Goal: Navigation & Orientation: Find specific page/section

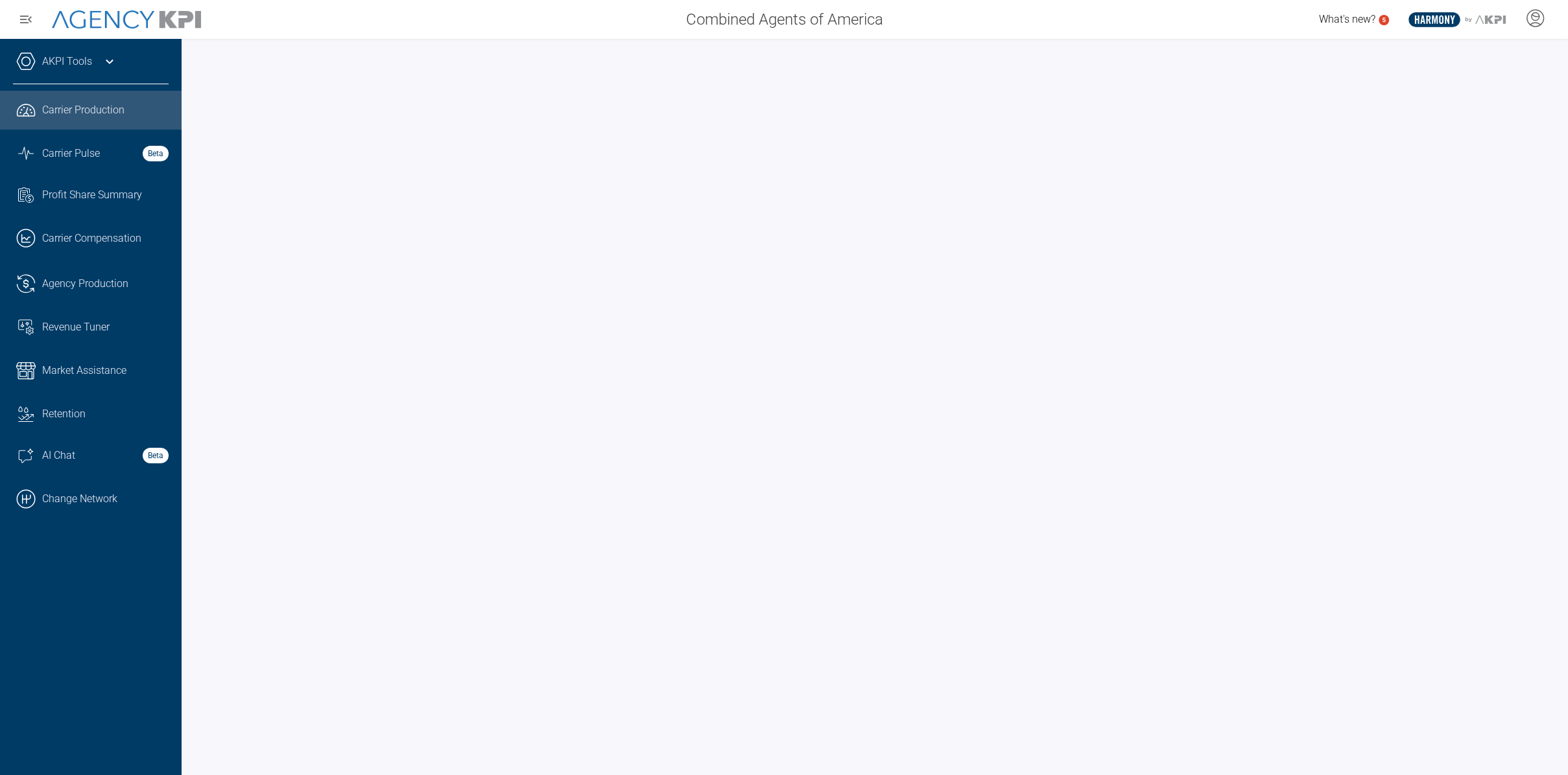
click at [107, 63] on icon at bounding box center [110, 62] width 16 height 16
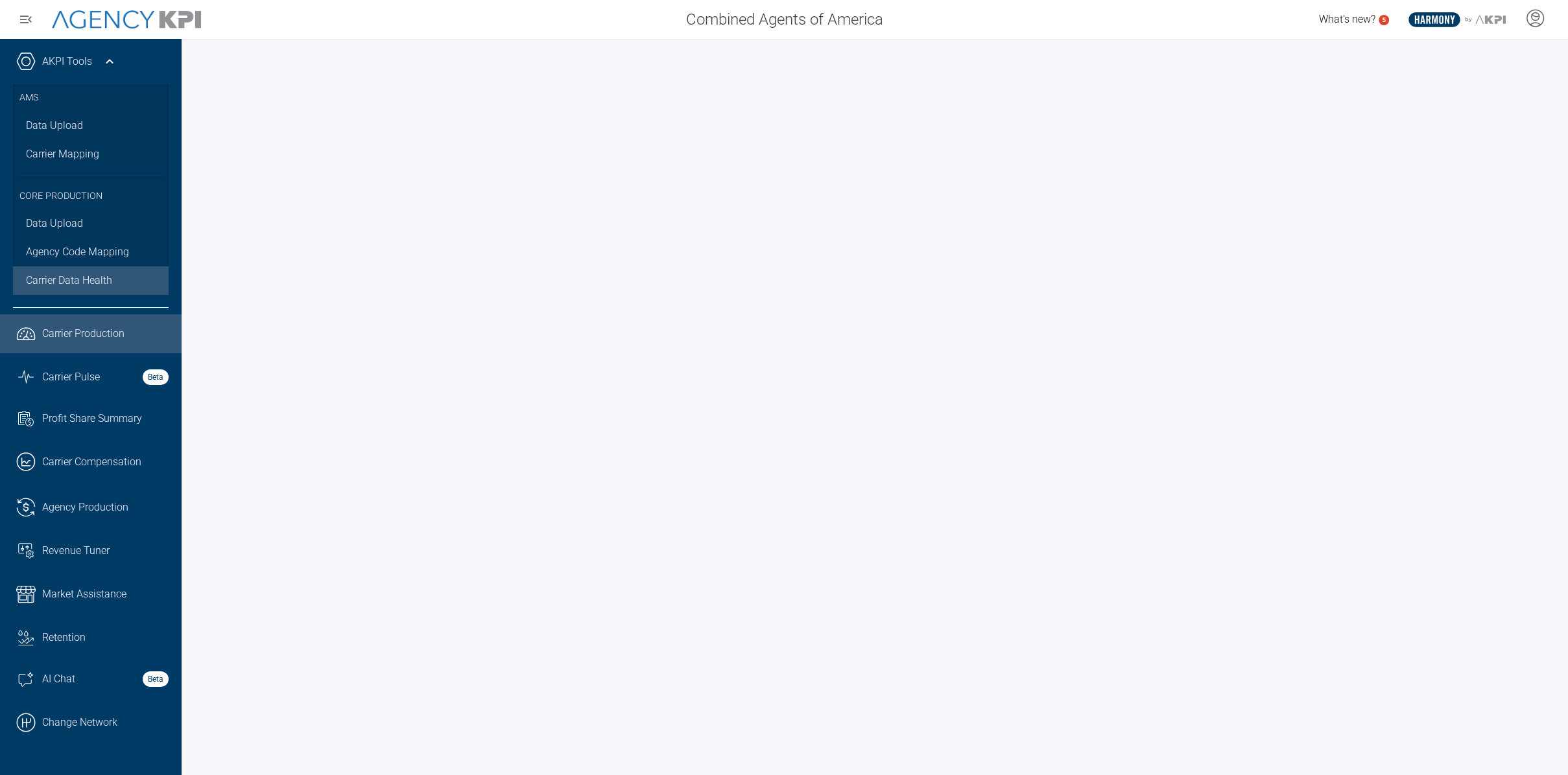
click at [86, 281] on span "Carrier Data Health" at bounding box center [69, 281] width 86 height 16
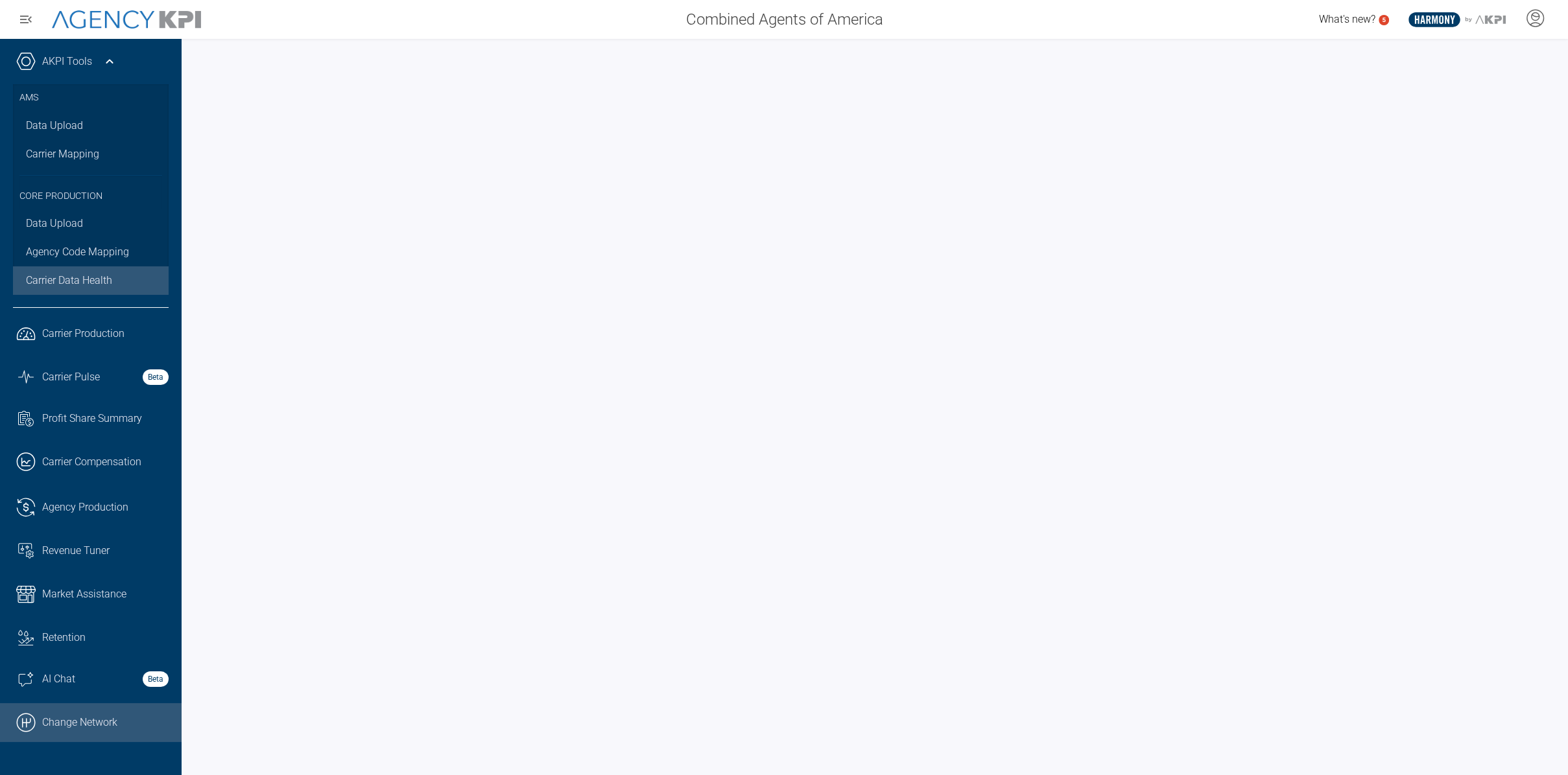
click at [78, 716] on link ".cls-1{fill:none;stroke:#000;stroke-linecap:round;stroke-linejoin:round;stroke-…" at bounding box center [91, 723] width 182 height 39
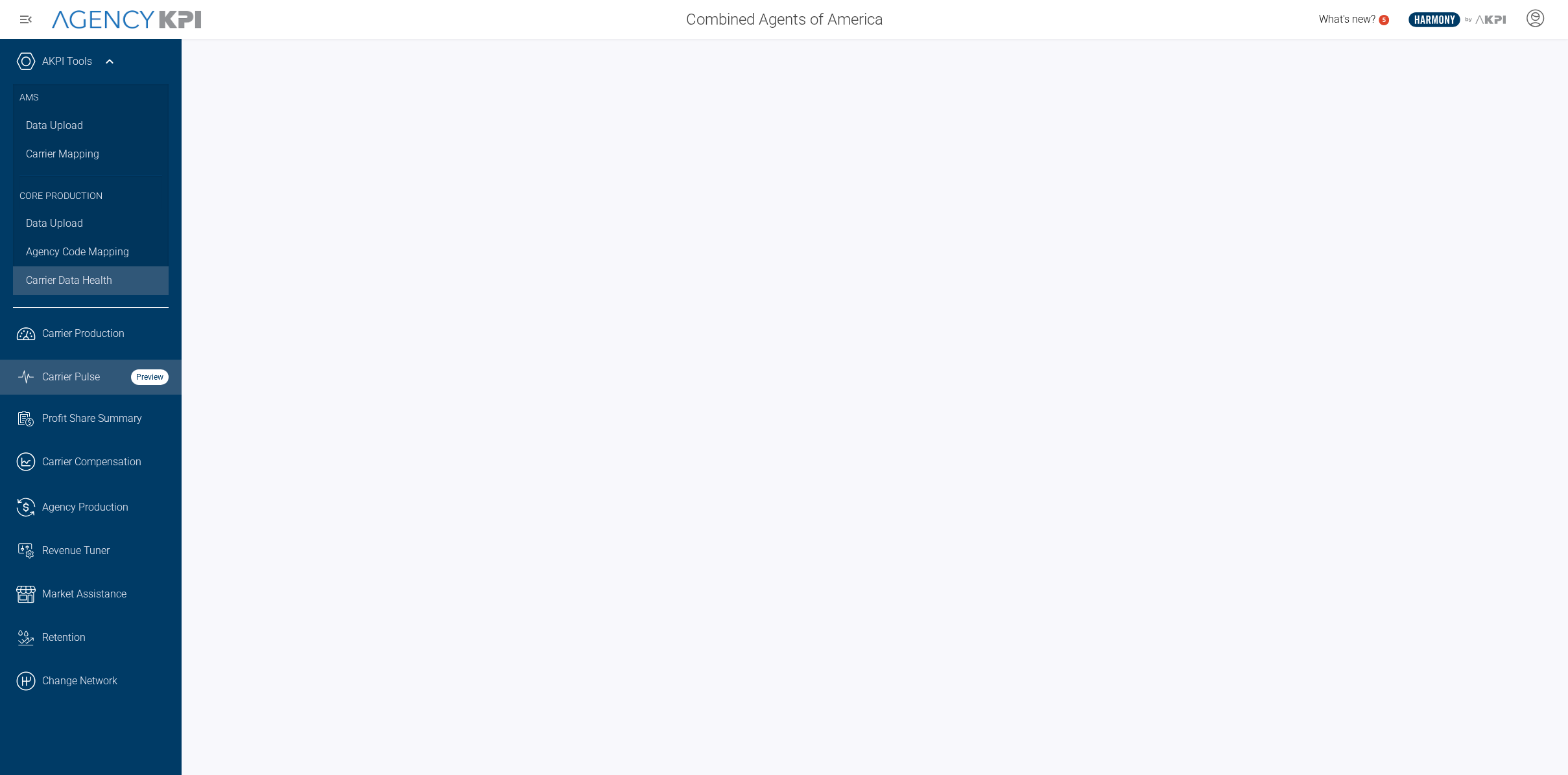
click at [81, 377] on span "Carrier Pulse" at bounding box center [71, 377] width 58 height 16
click at [76, 686] on link ".cls-1{fill:none;stroke:#000;stroke-linecap:round;stroke-linejoin:round;stroke-…" at bounding box center [91, 681] width 182 height 39
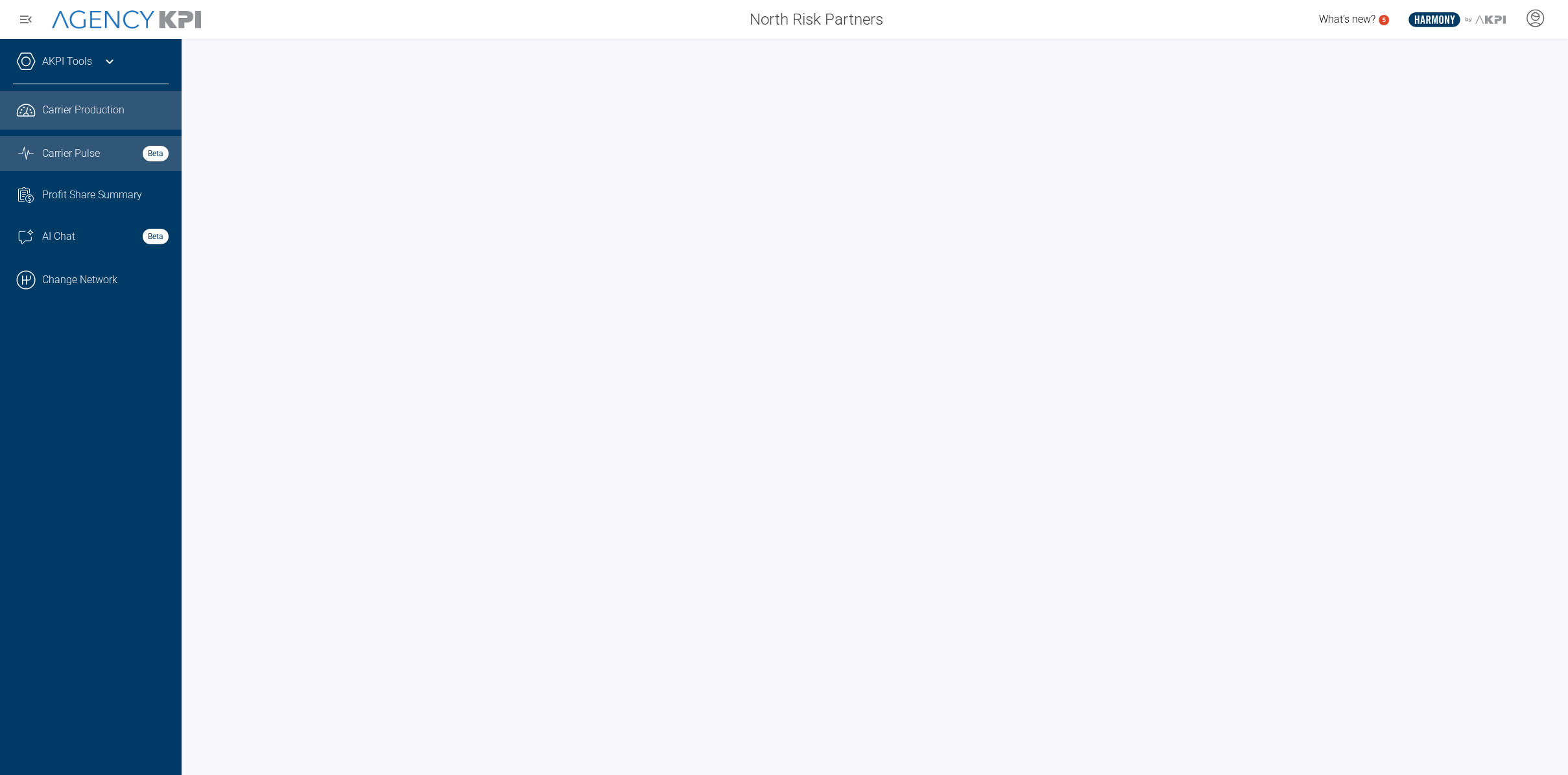
click at [72, 158] on span "Carrier Pulse" at bounding box center [71, 154] width 58 height 16
click at [112, 62] on icon at bounding box center [110, 62] width 16 height 16
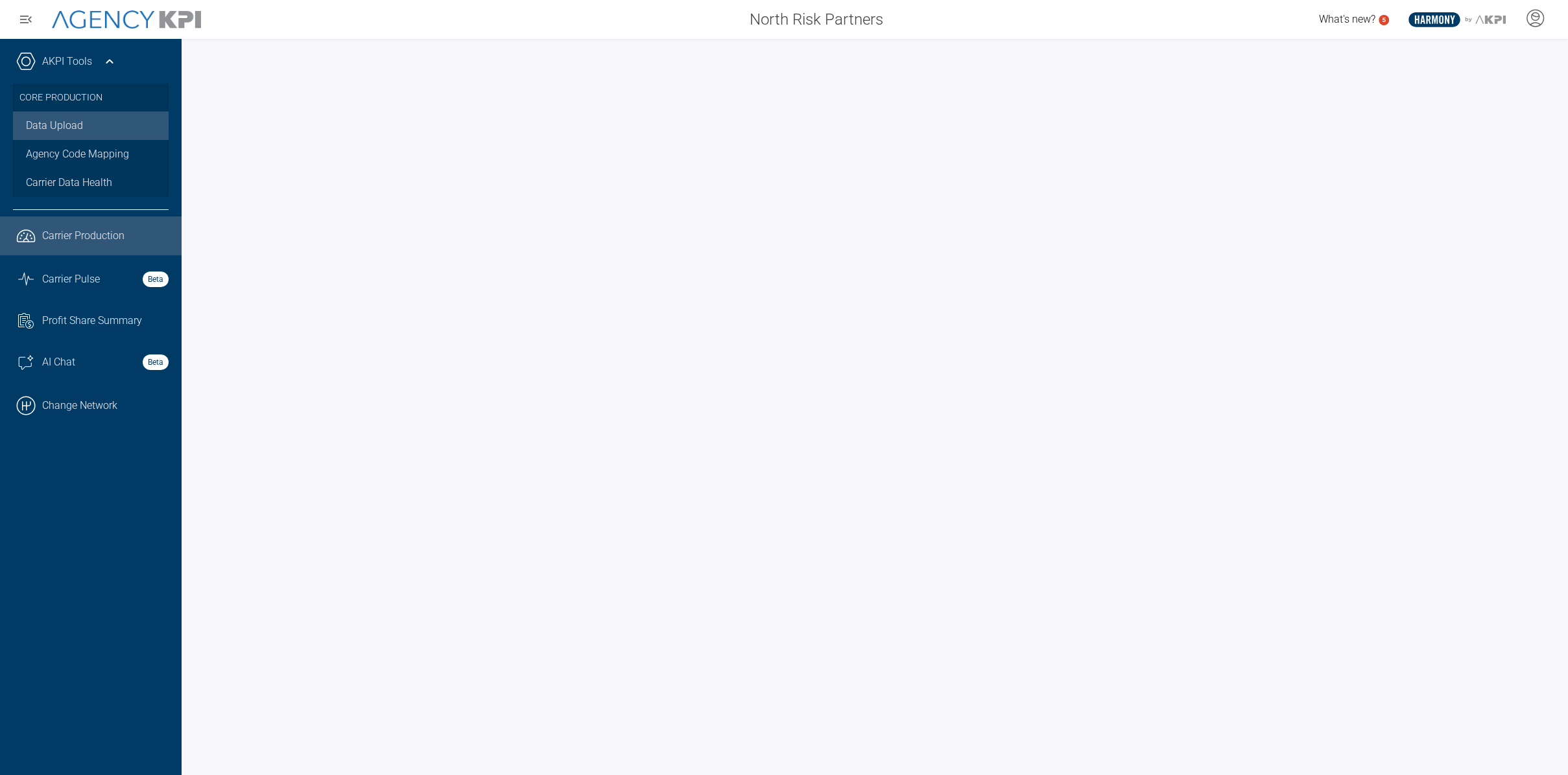
click at [70, 121] on link "Data Upload" at bounding box center [91, 125] width 156 height 28
